Goal: Information Seeking & Learning: Understand process/instructions

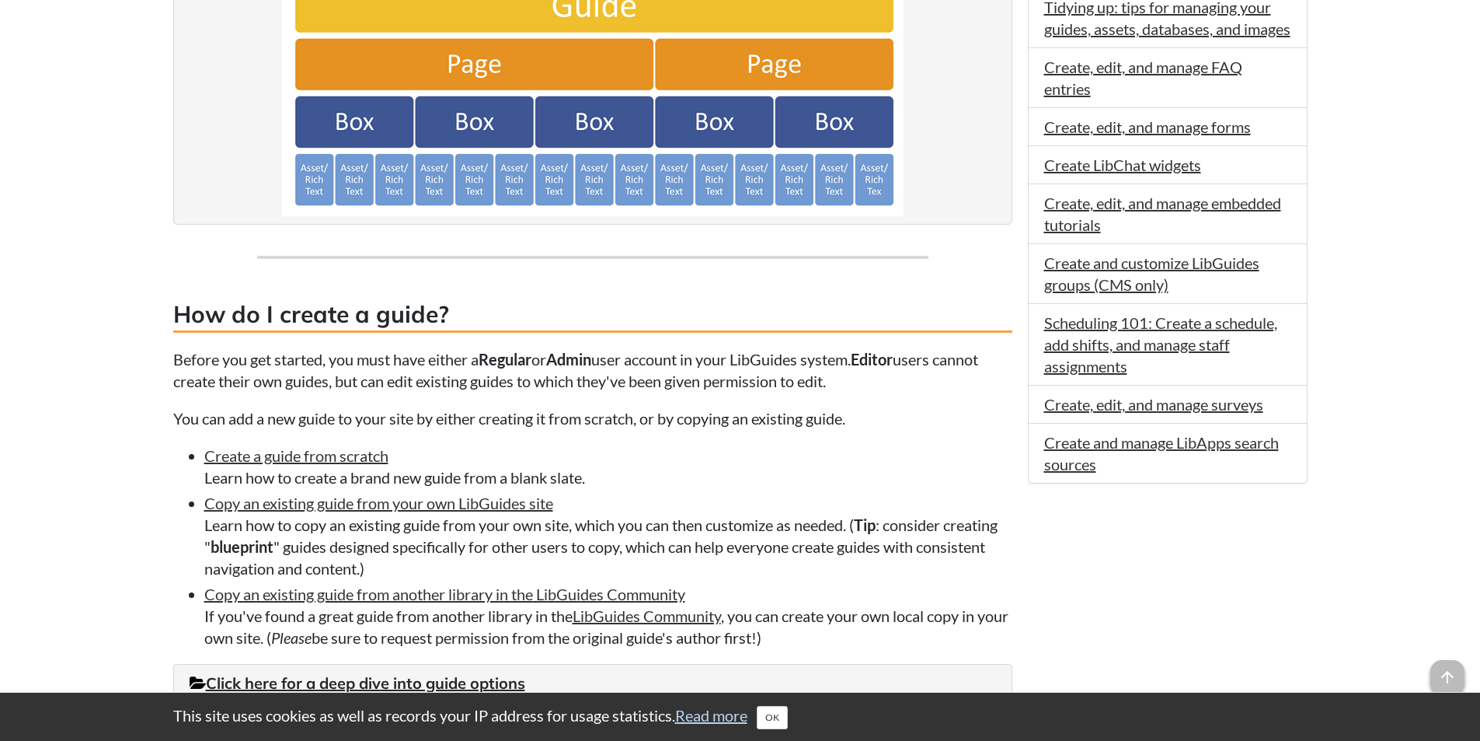
scroll to position [298, 0]
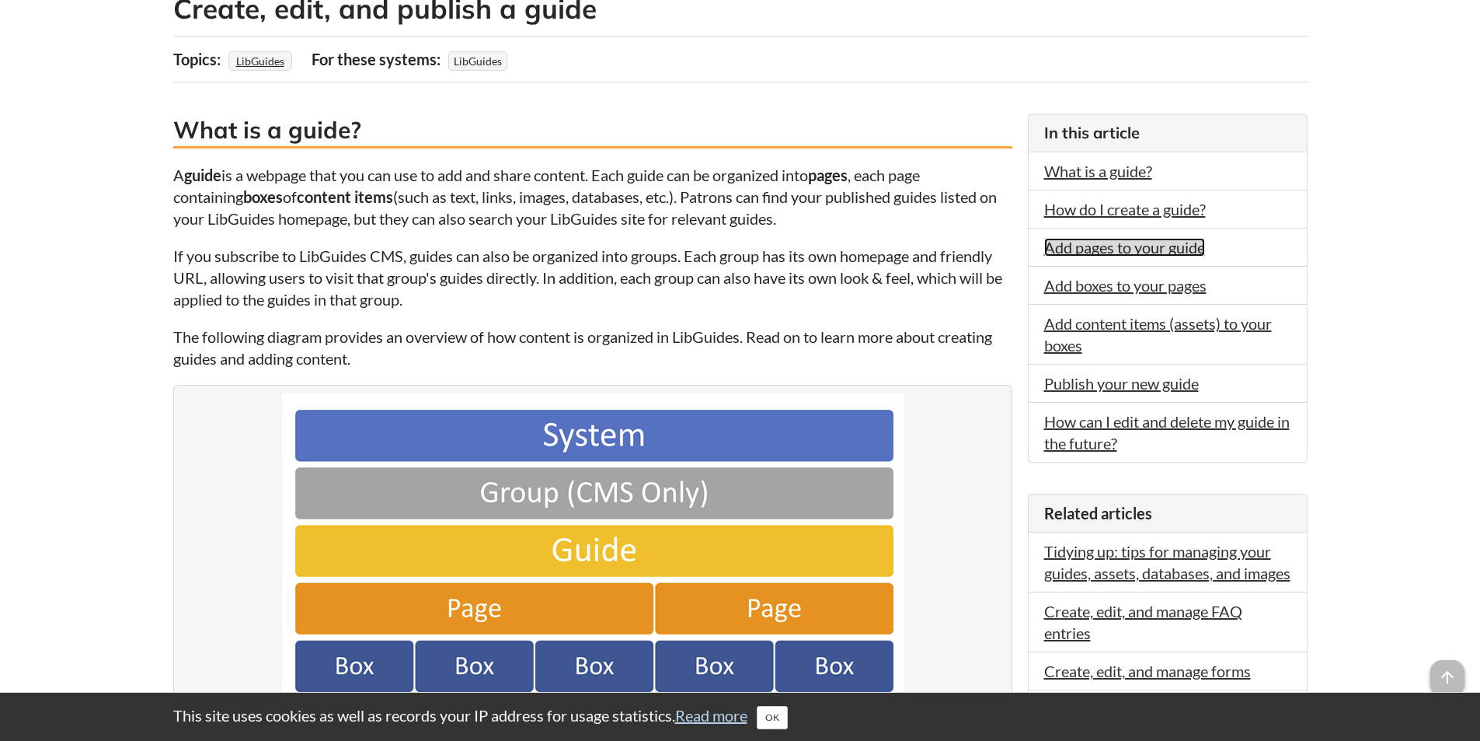
click at [1155, 252] on link "Add pages to your guide" at bounding box center [1125, 247] width 161 height 19
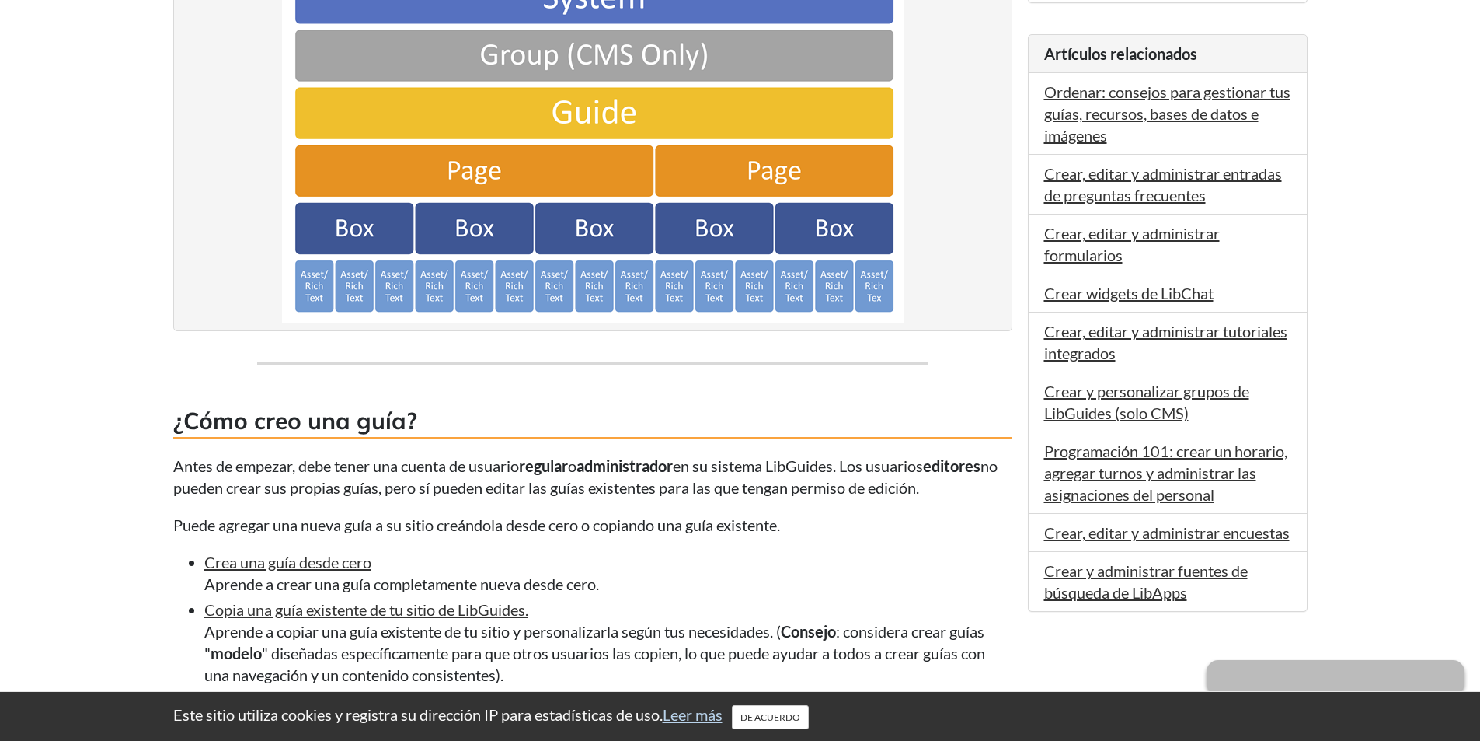
scroll to position [1036, 0]
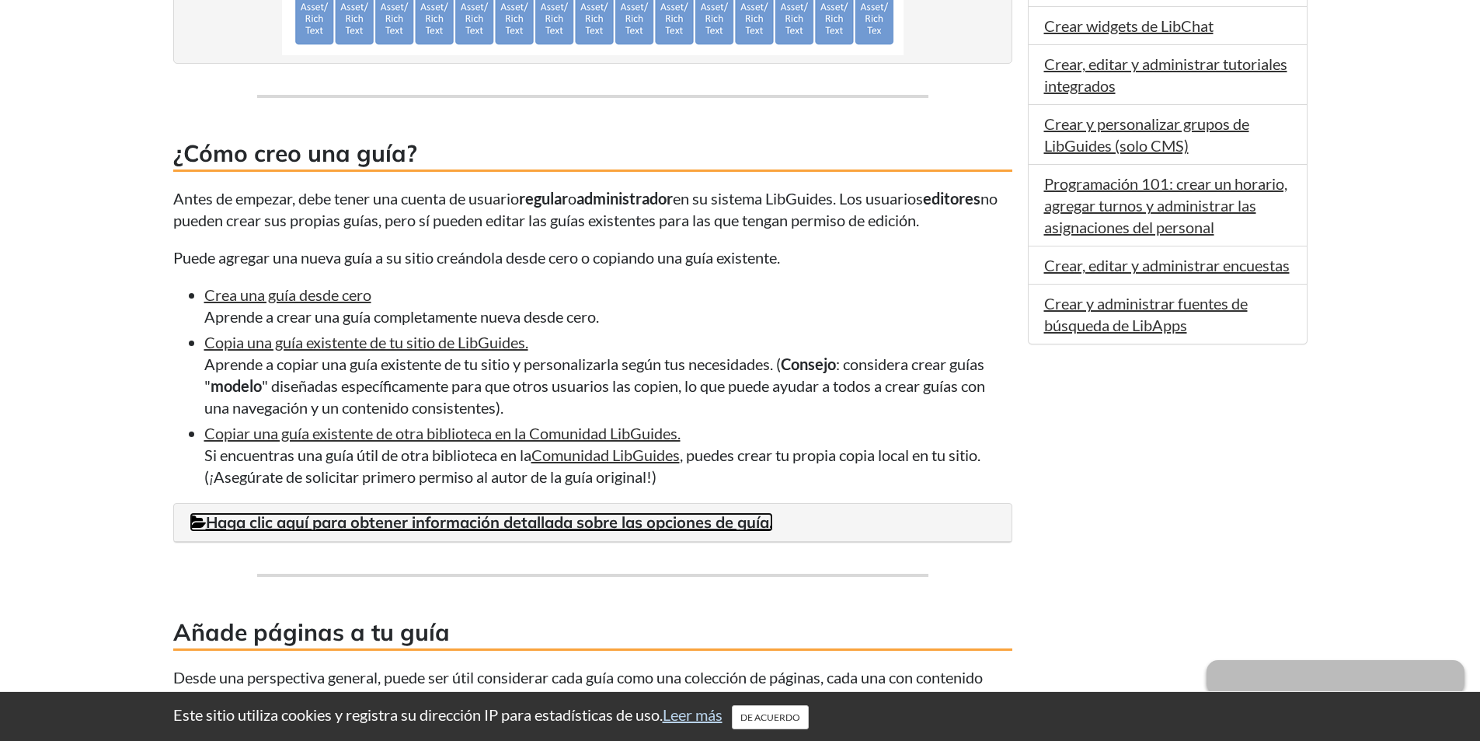
click at [691, 528] on font "Haga clic aquí para obtener información detallada sobre las opciones de guía." at bounding box center [489, 521] width 567 height 19
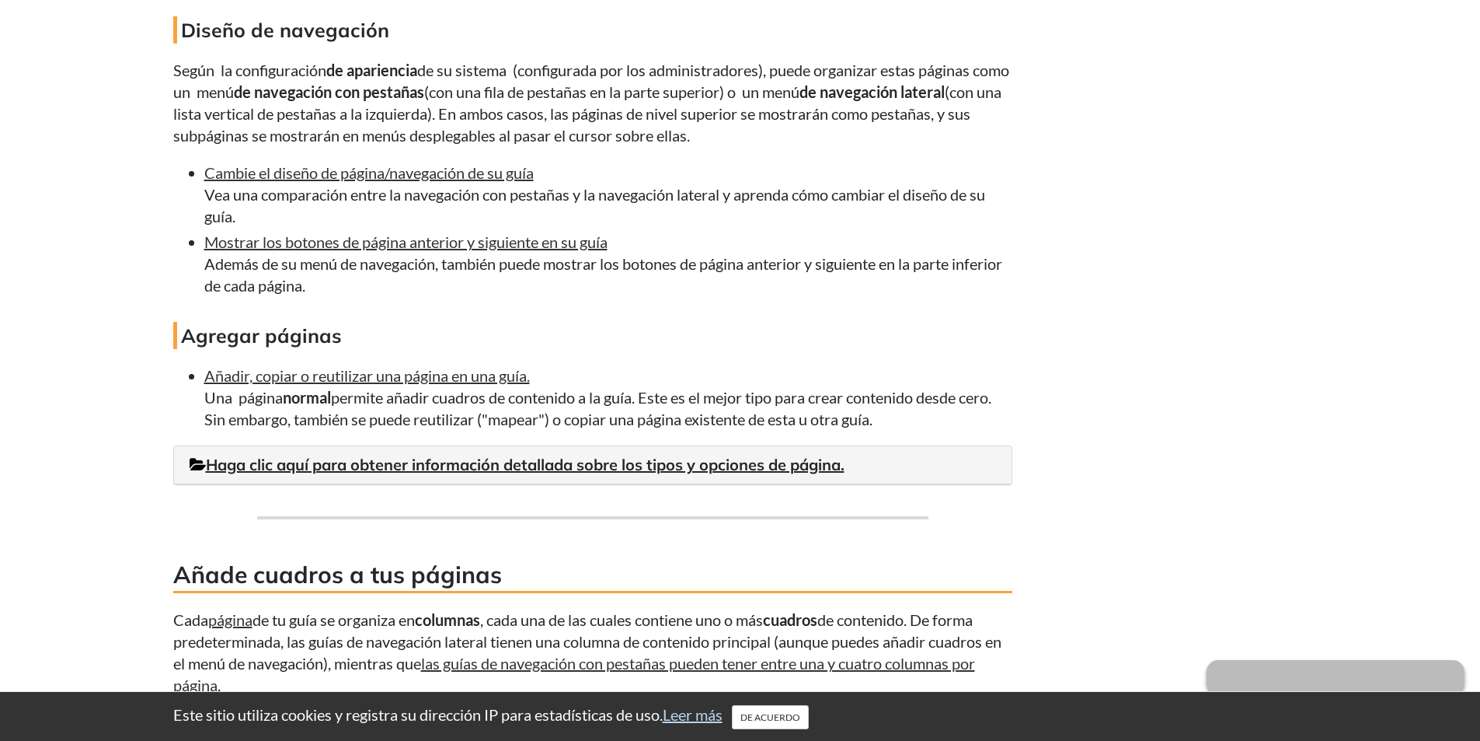
scroll to position [3057, 0]
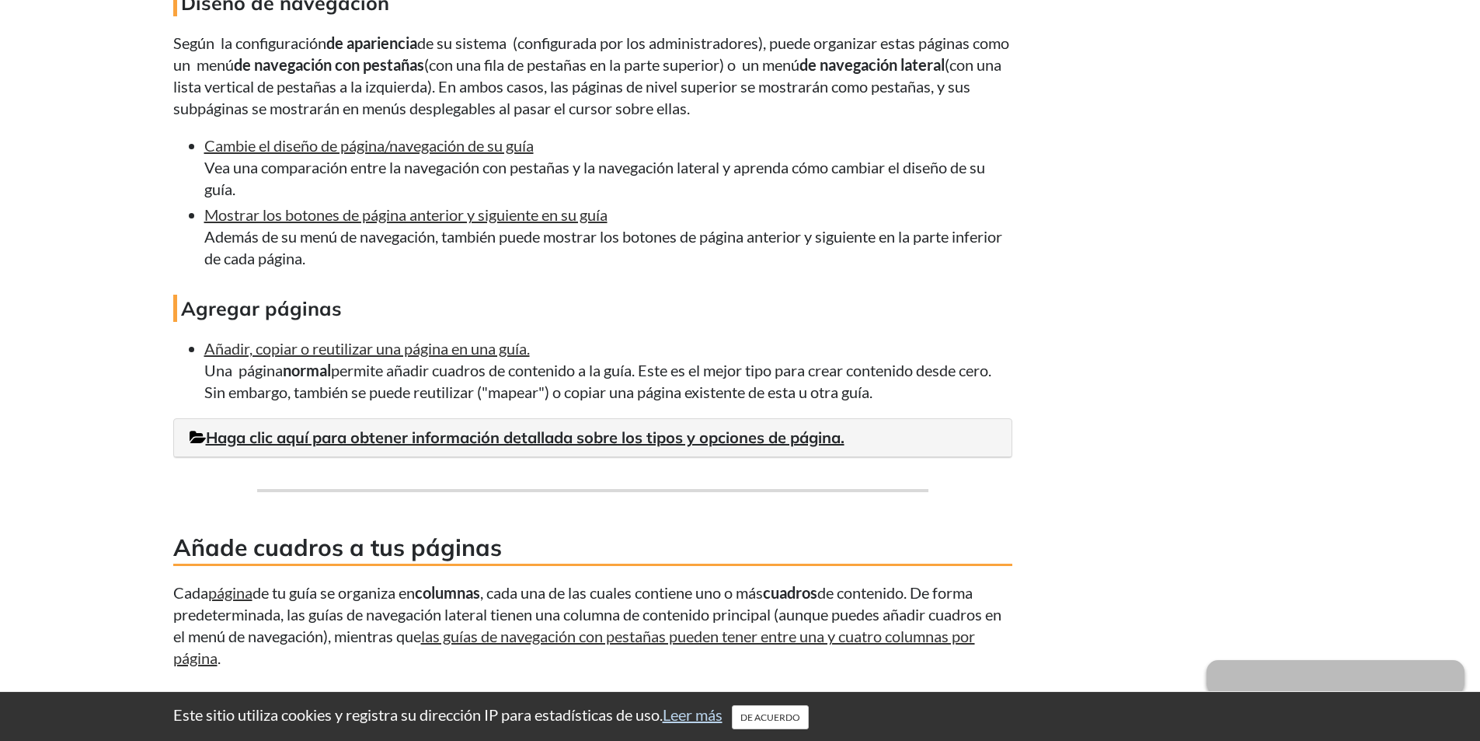
click at [482, 451] on div "Haga clic aquí para obtener información detallada sobre los tipos y opciones de…" at bounding box center [593, 438] width 838 height 38
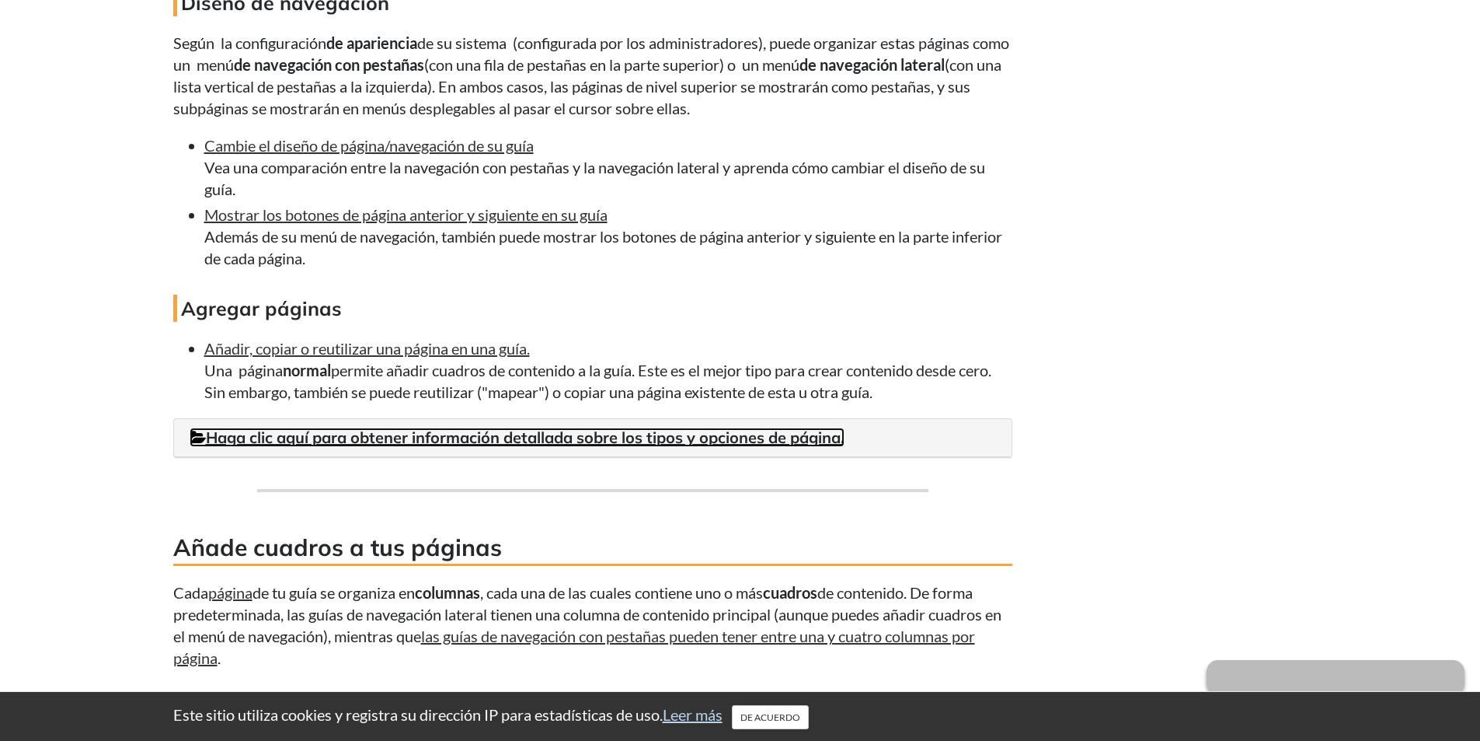
click at [488, 441] on font "Haga clic aquí para obtener información detallada sobre los tipos y opciones de…" at bounding box center [525, 436] width 639 height 19
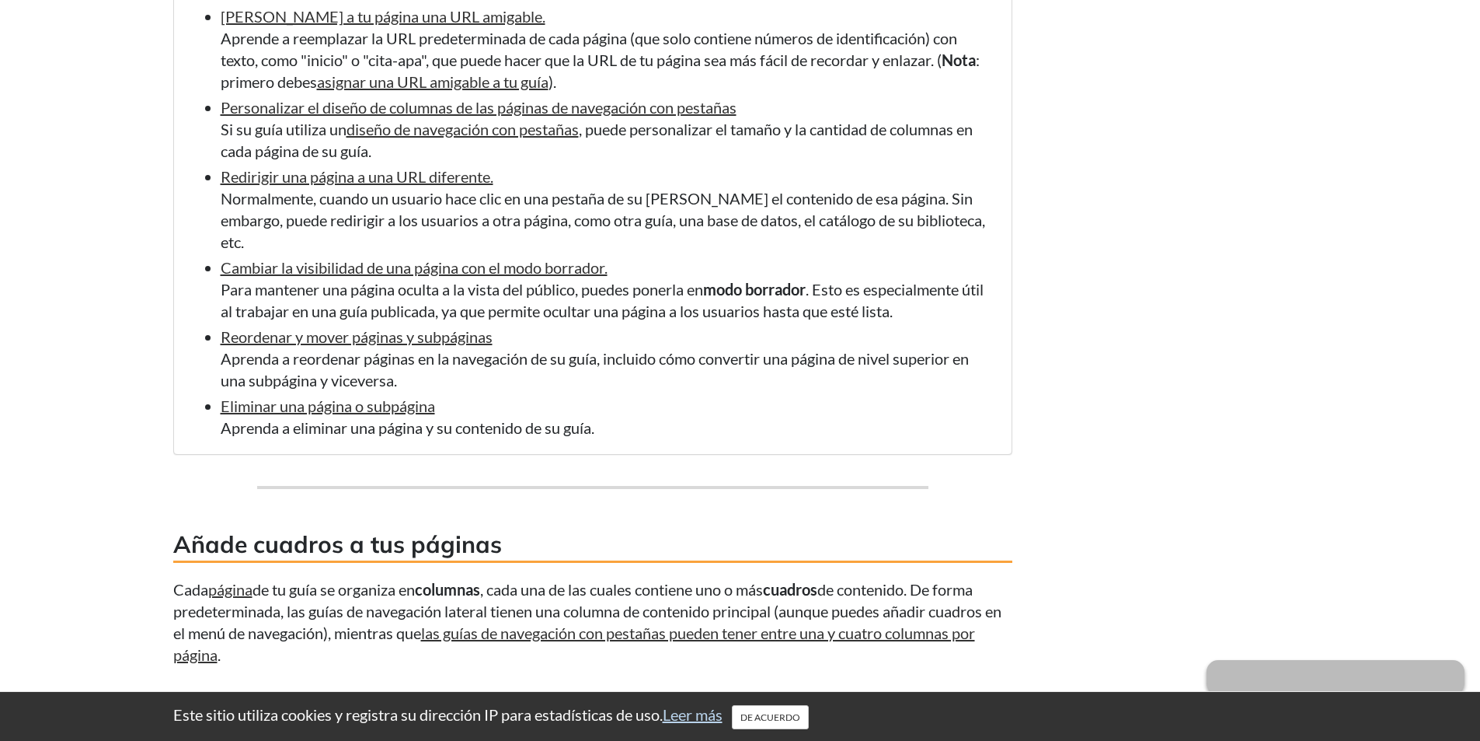
scroll to position [4533, 0]
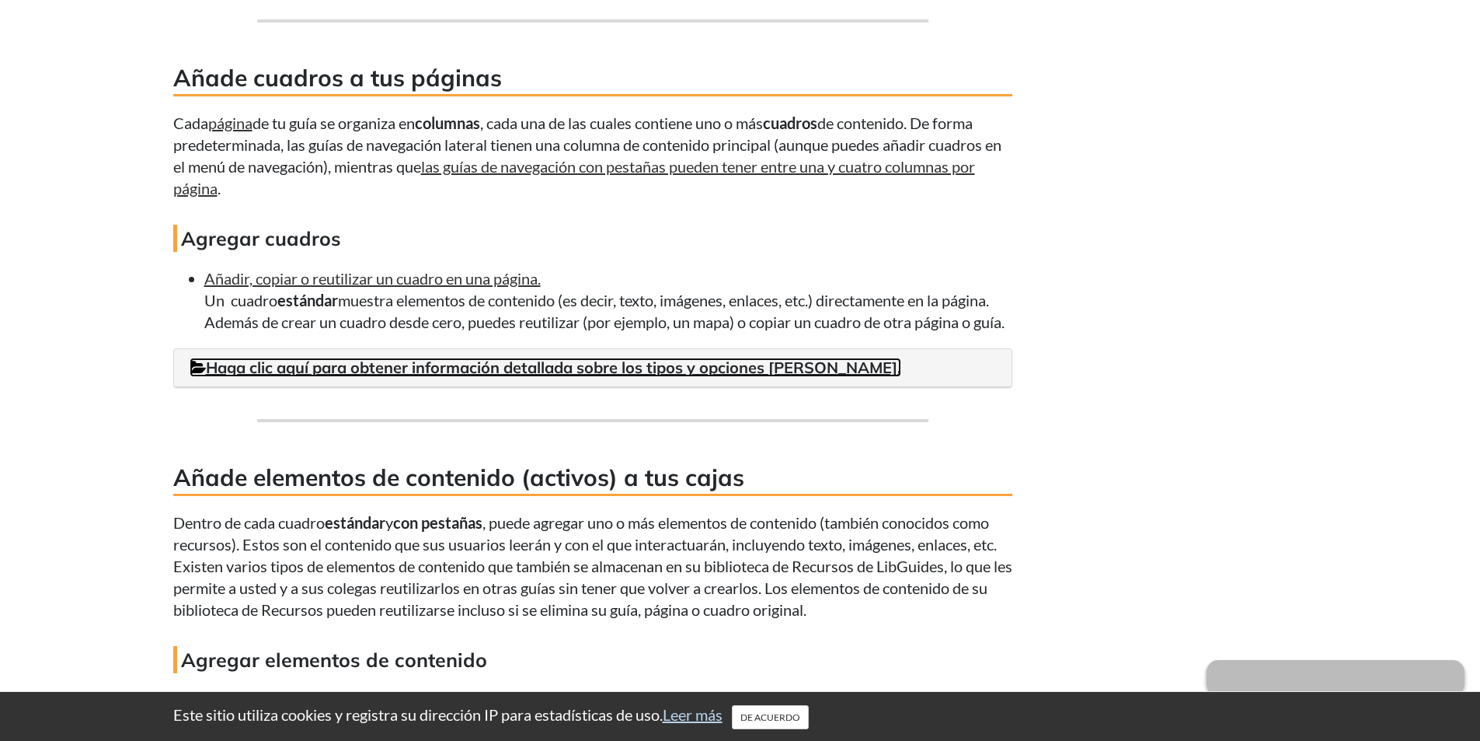
click at [583, 364] on font "Haga clic aquí para obtener información detallada sobre los tipos y opciones [P…" at bounding box center [554, 366] width 696 height 19
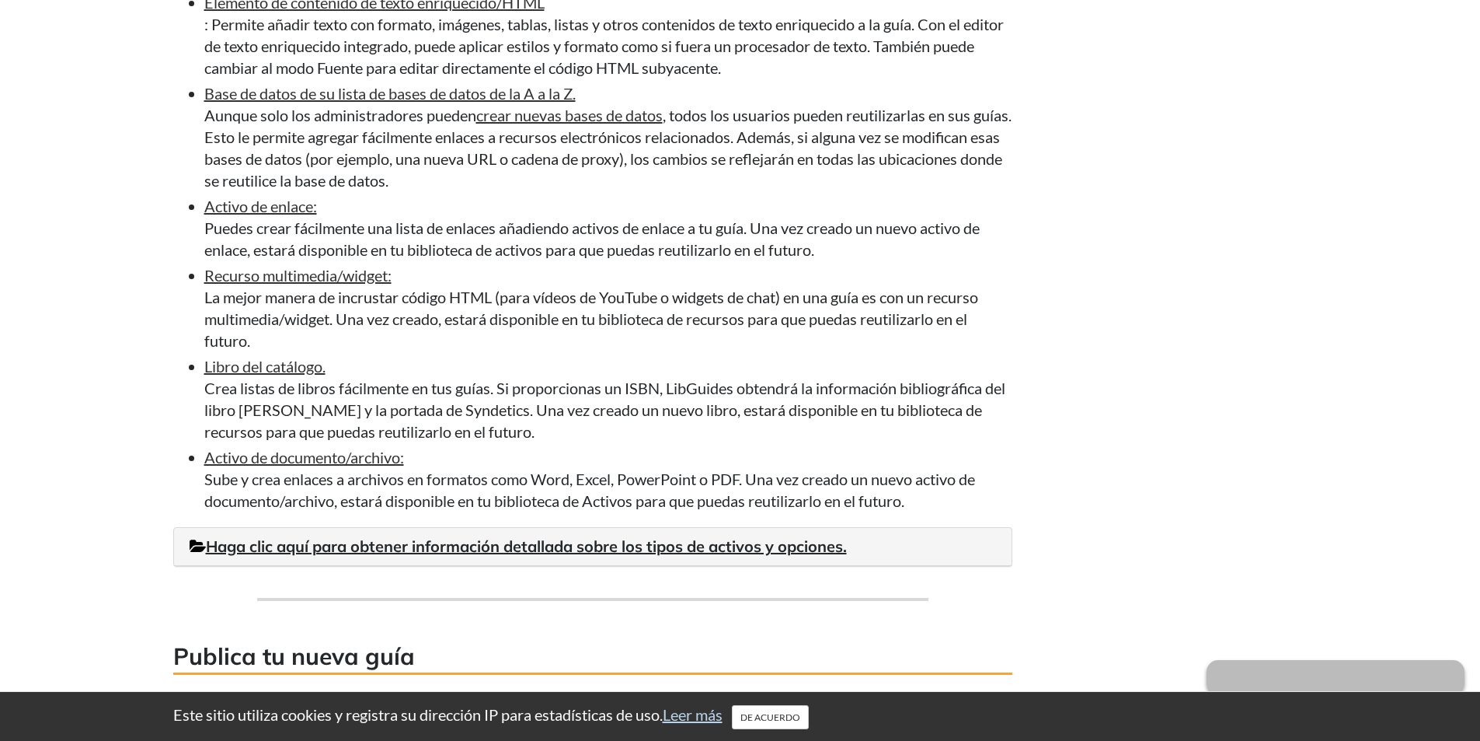
scroll to position [6398, 0]
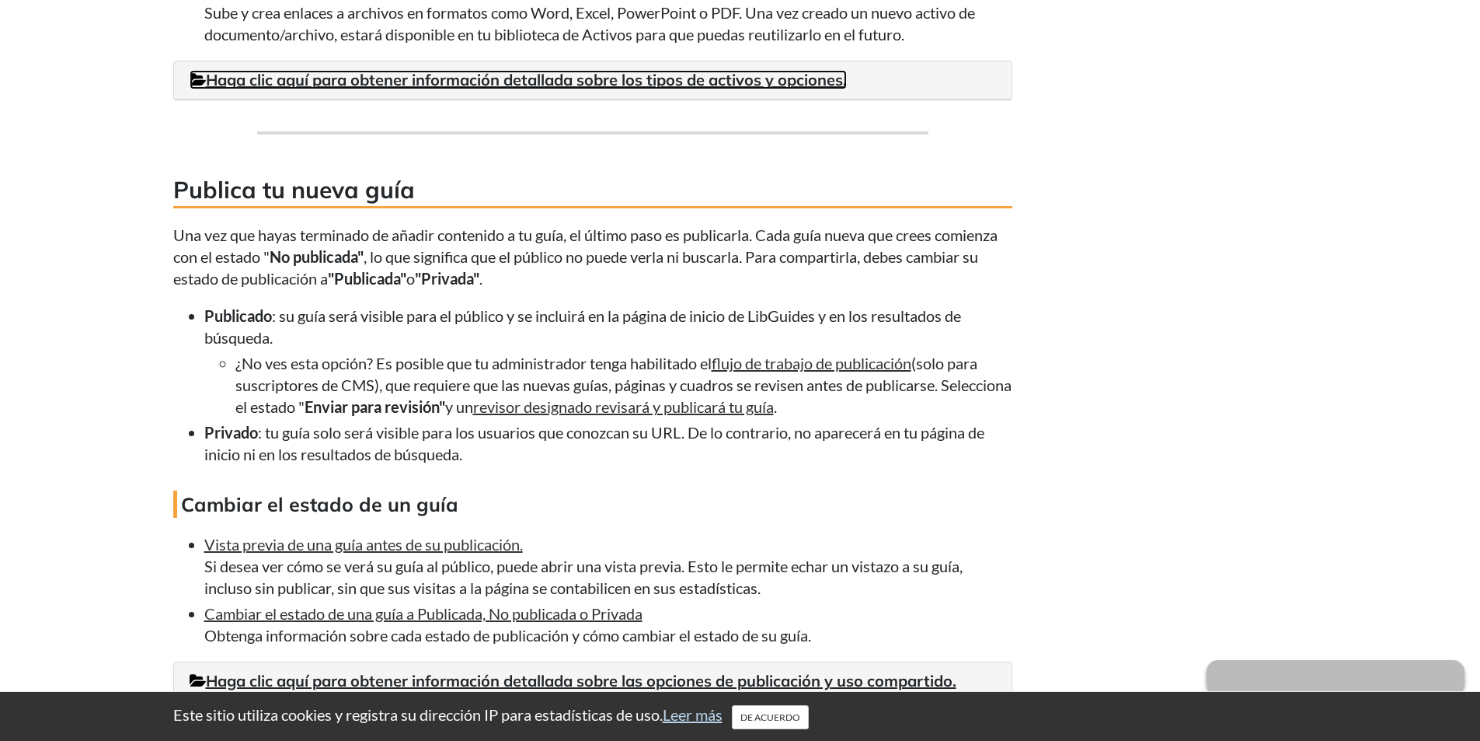
click at [462, 78] on font "Haga clic aquí para obtener información detallada sobre los tipos de activos y …" at bounding box center [526, 79] width 641 height 19
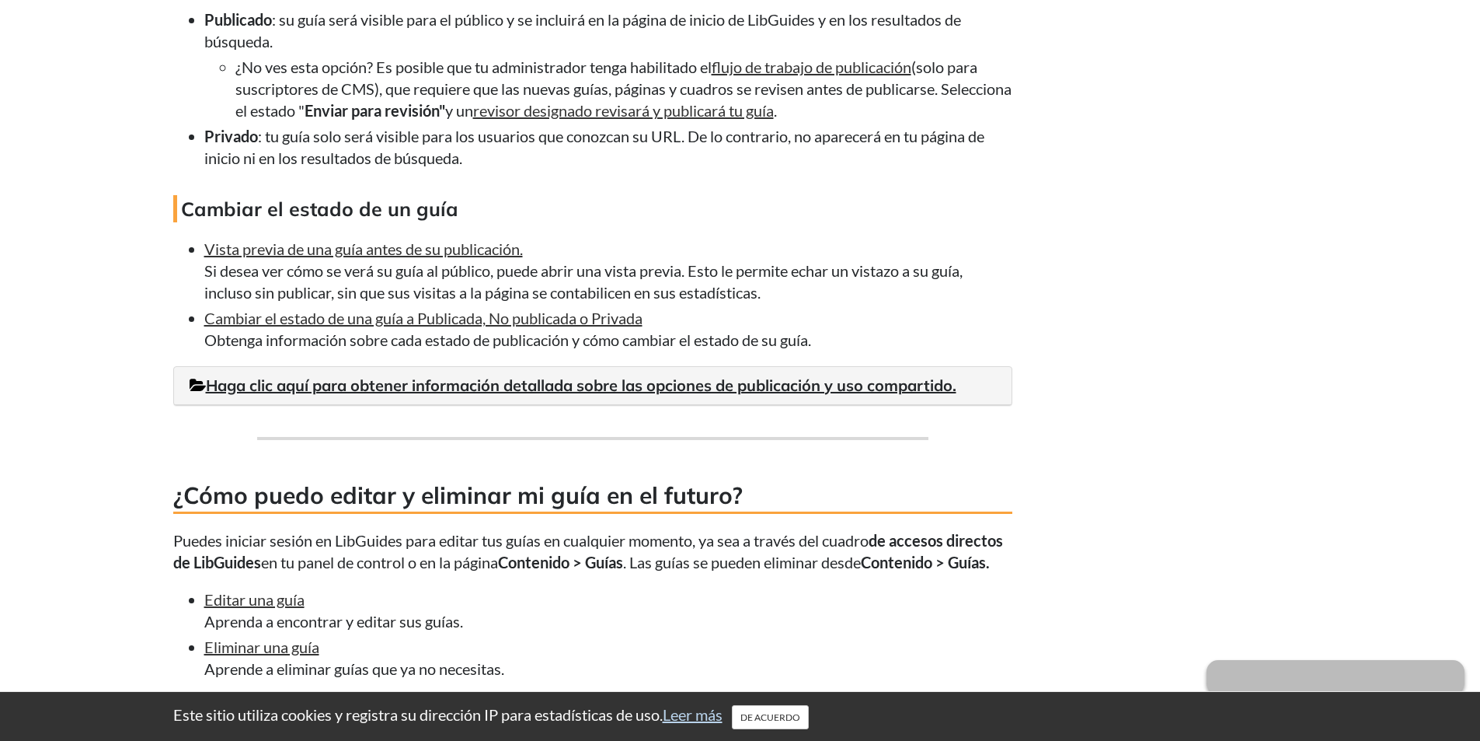
scroll to position [7409, 0]
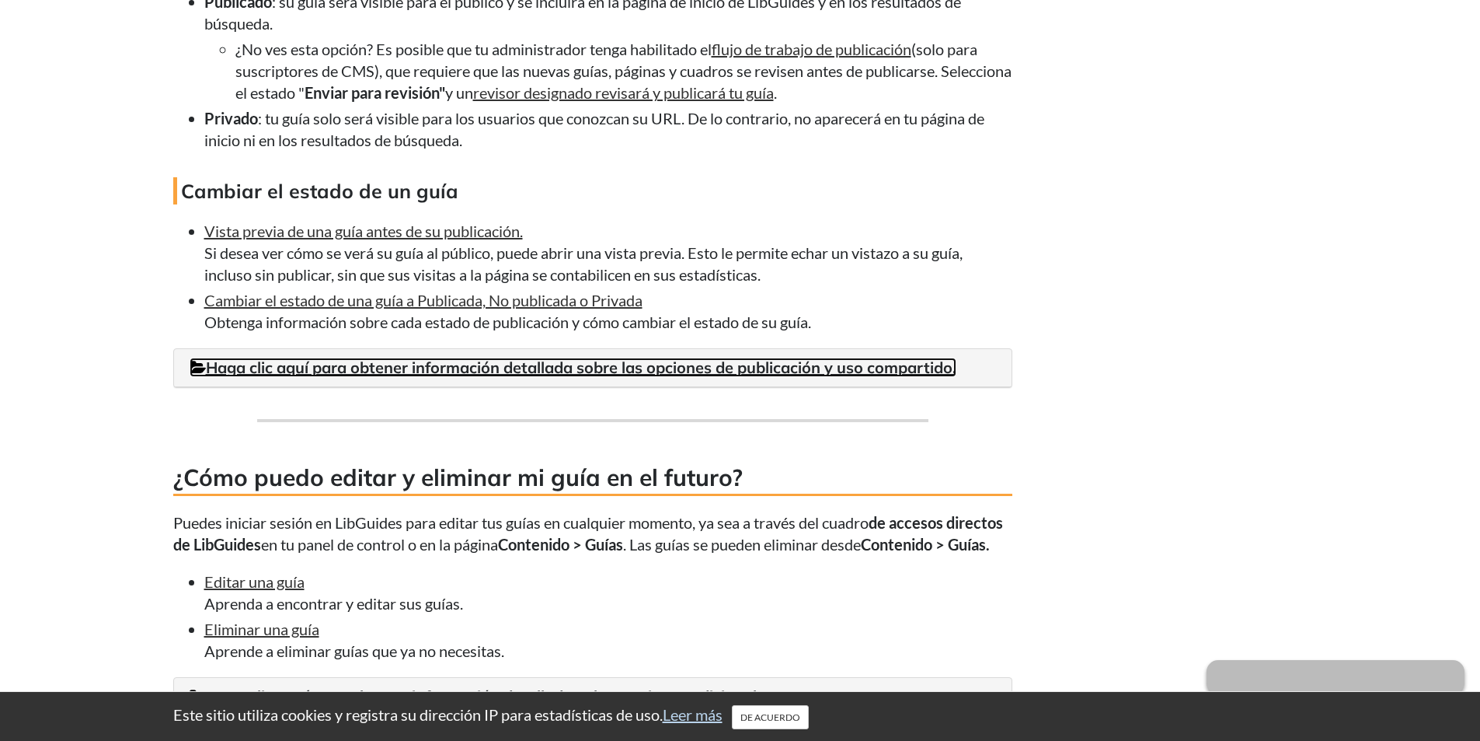
click at [556, 358] on font "Haga clic aquí para obtener información detallada sobre las opciones de publica…" at bounding box center [581, 366] width 751 height 19
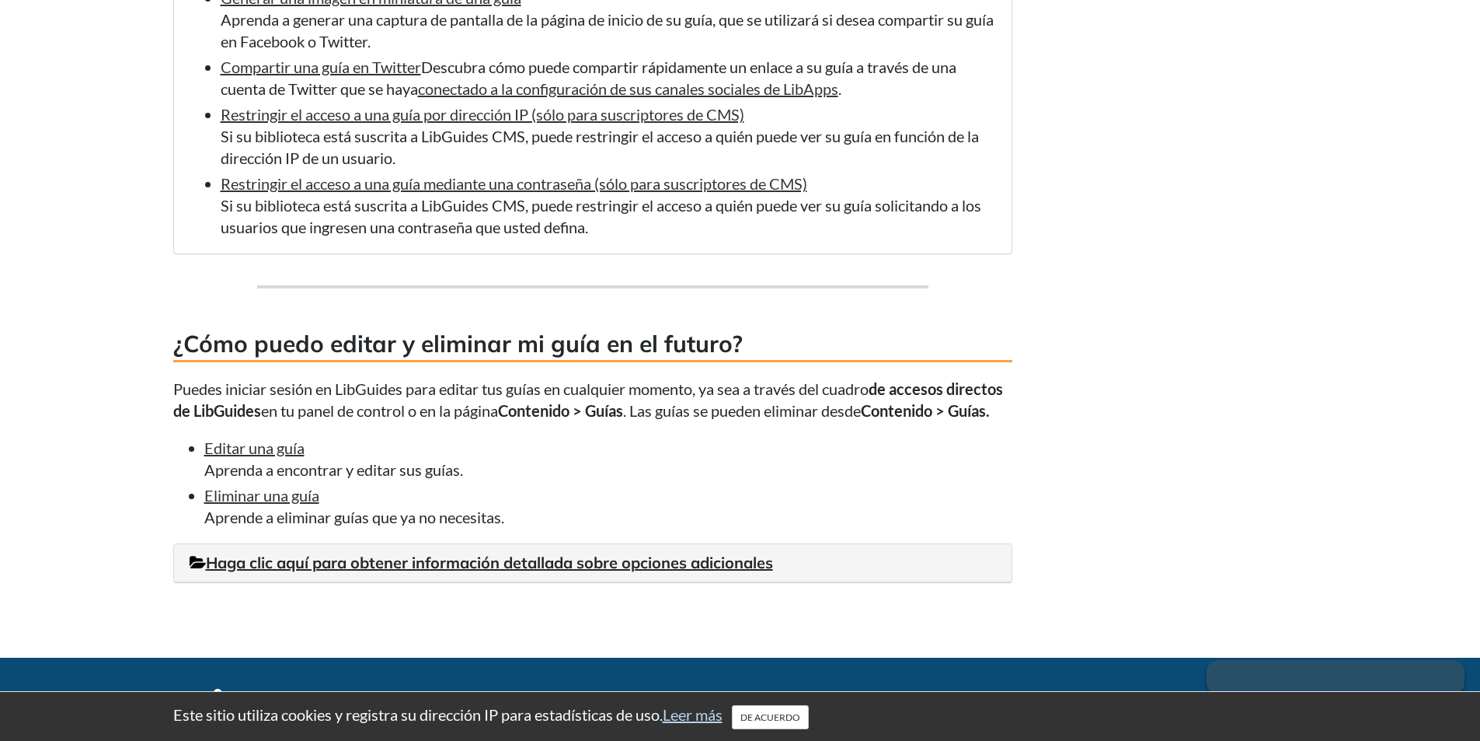
scroll to position [8308, 0]
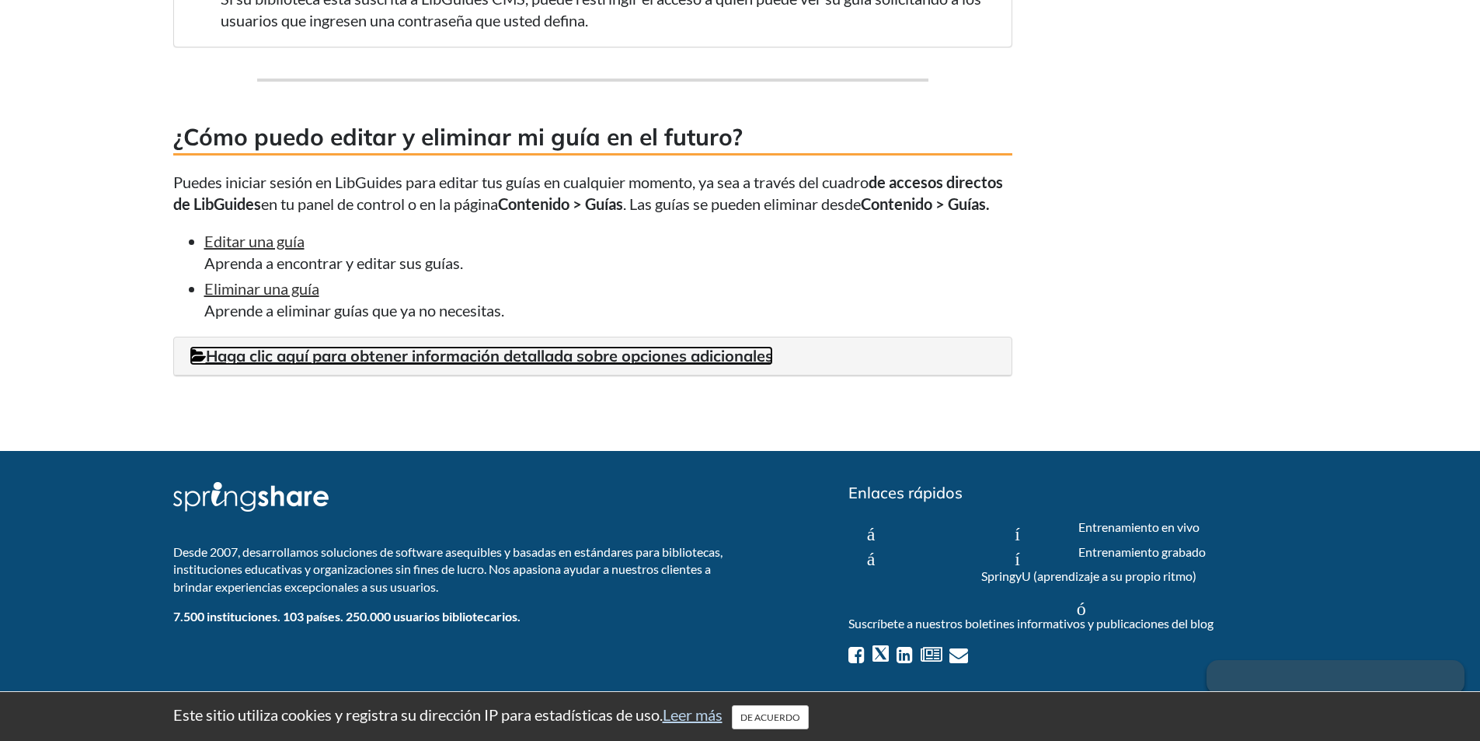
click at [500, 357] on font "Haga clic aquí para obtener información detallada sobre opciones adicionales" at bounding box center [489, 355] width 567 height 19
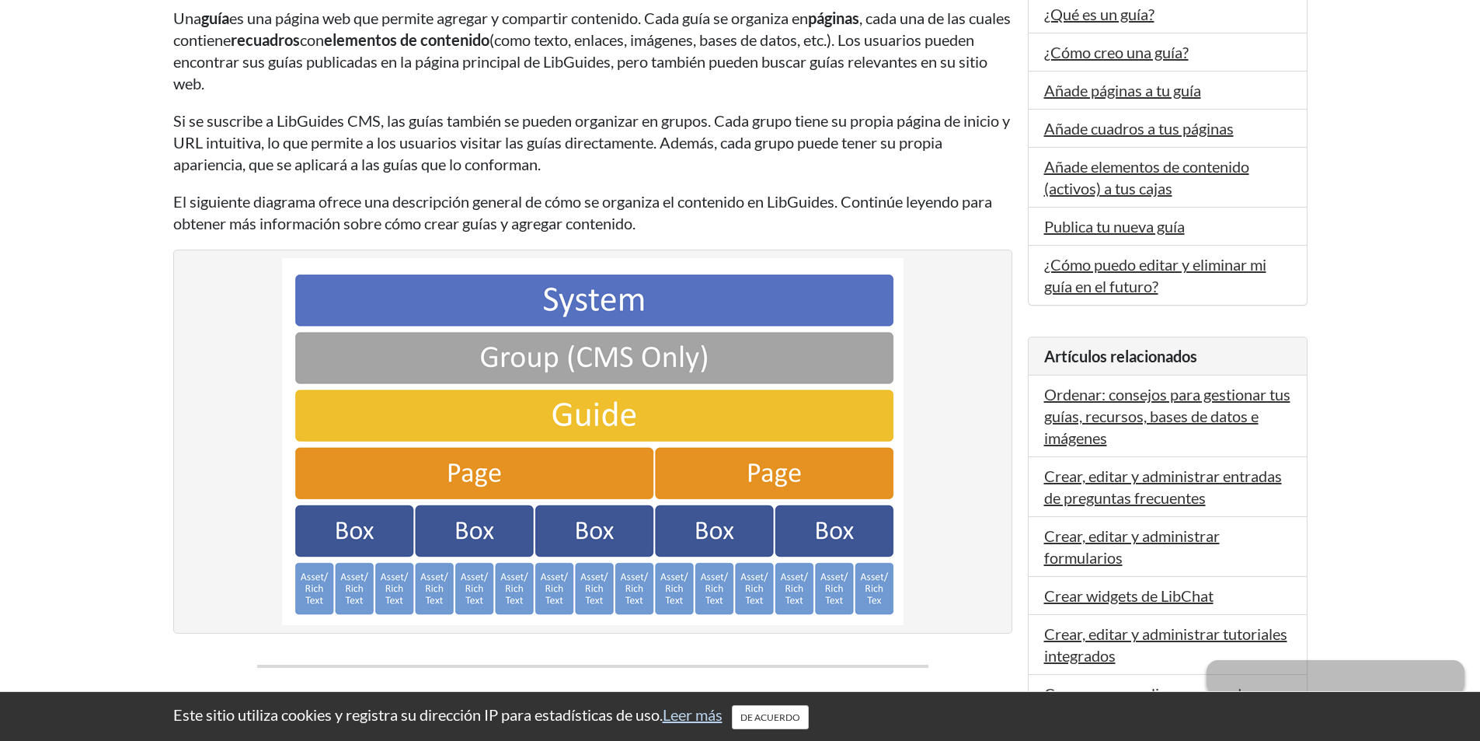
scroll to position [389, 0]
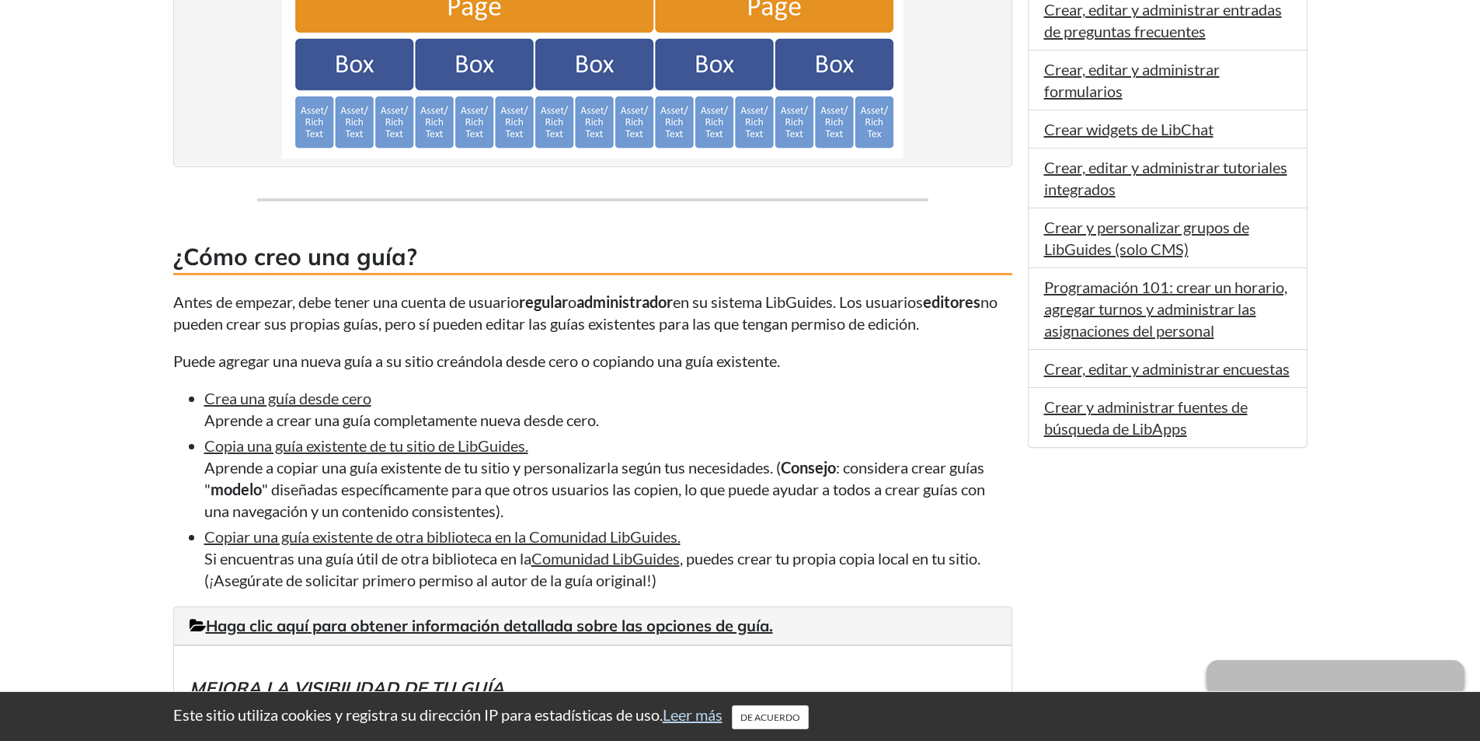
scroll to position [1477, 0]
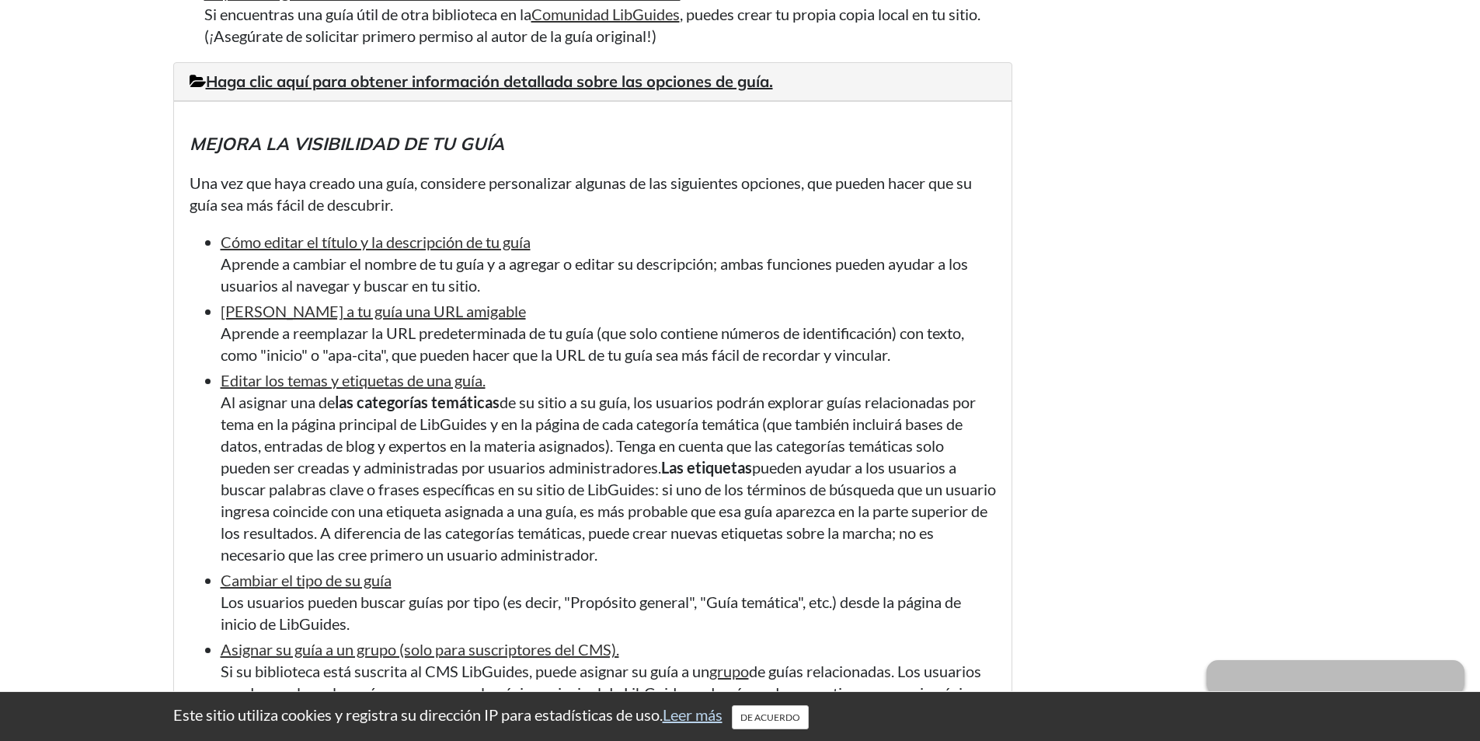
scroll to position [298, 0]
